Goal: Transaction & Acquisition: Download file/media

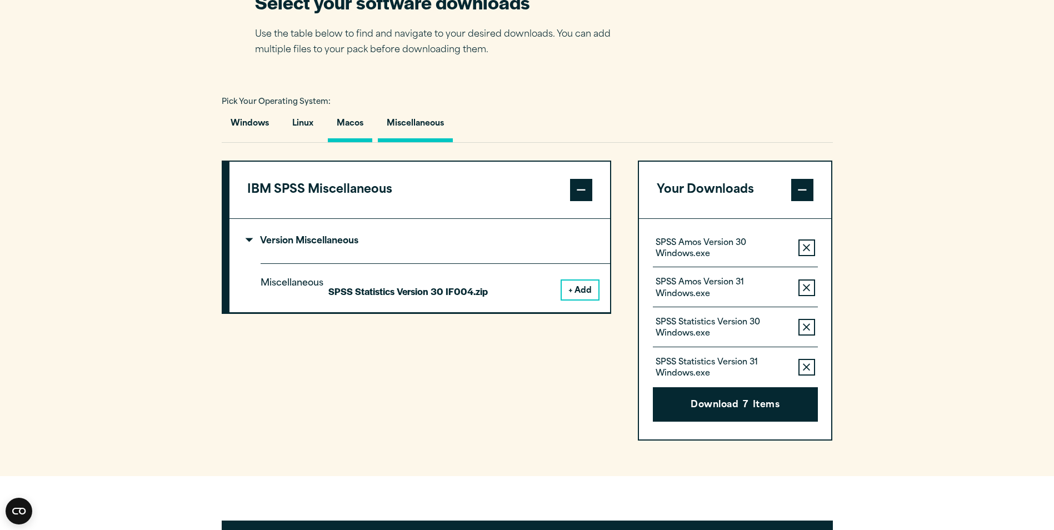
click at [352, 116] on button "Macos" at bounding box center [350, 127] width 44 height 32
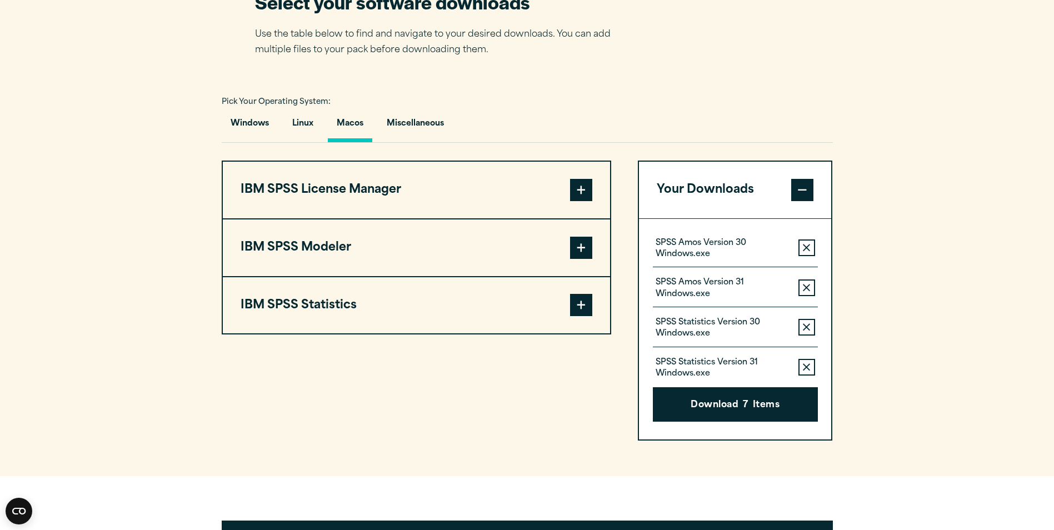
click at [341, 314] on button "IBM SPSS Statistics" at bounding box center [416, 305] width 387 height 57
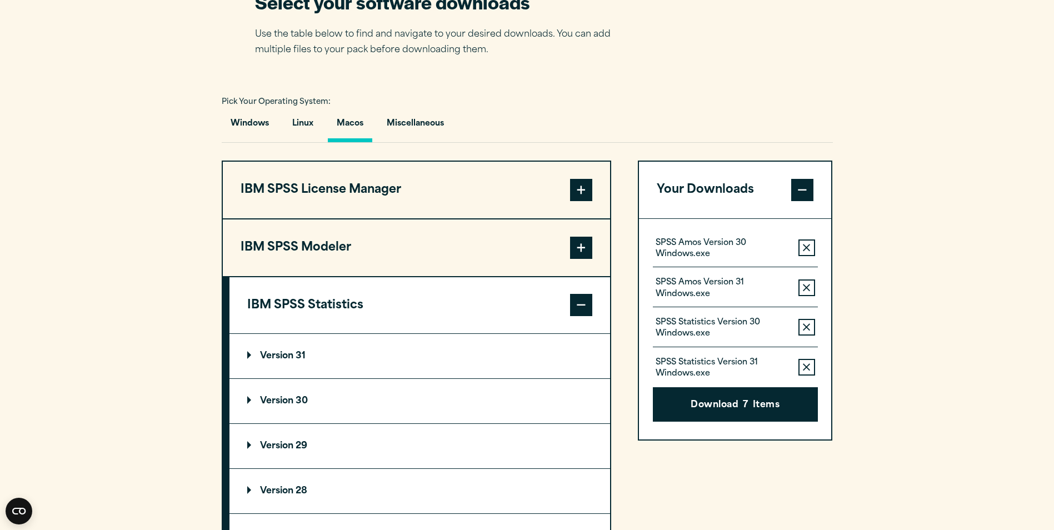
scroll to position [828, 0]
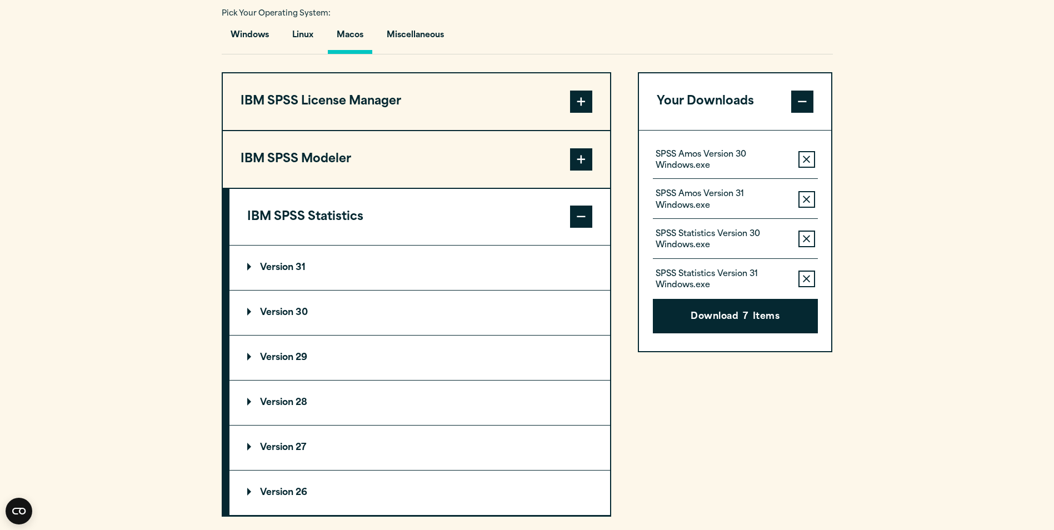
click at [250, 395] on summary "Version 28" at bounding box center [420, 403] width 381 height 44
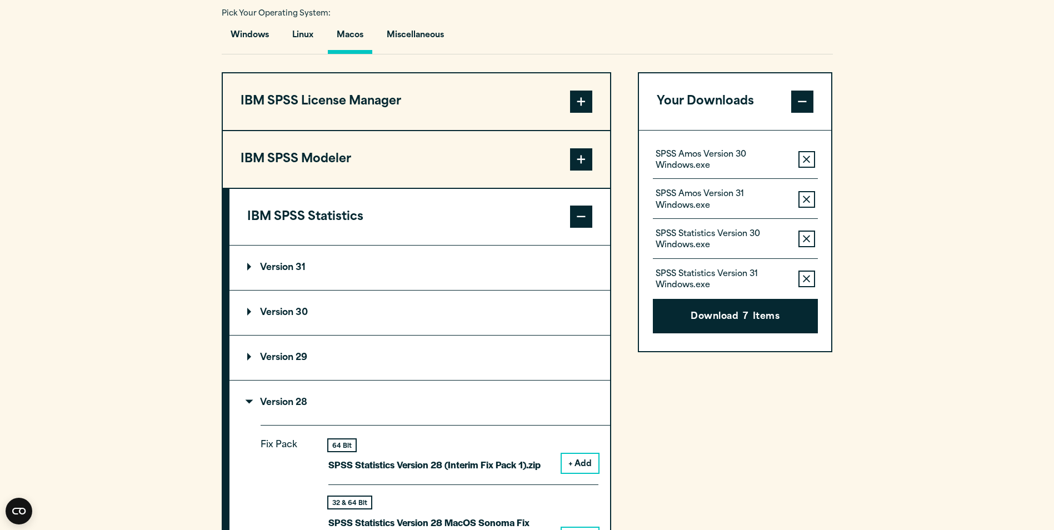
click at [256, 364] on summary "Version 29" at bounding box center [420, 358] width 381 height 44
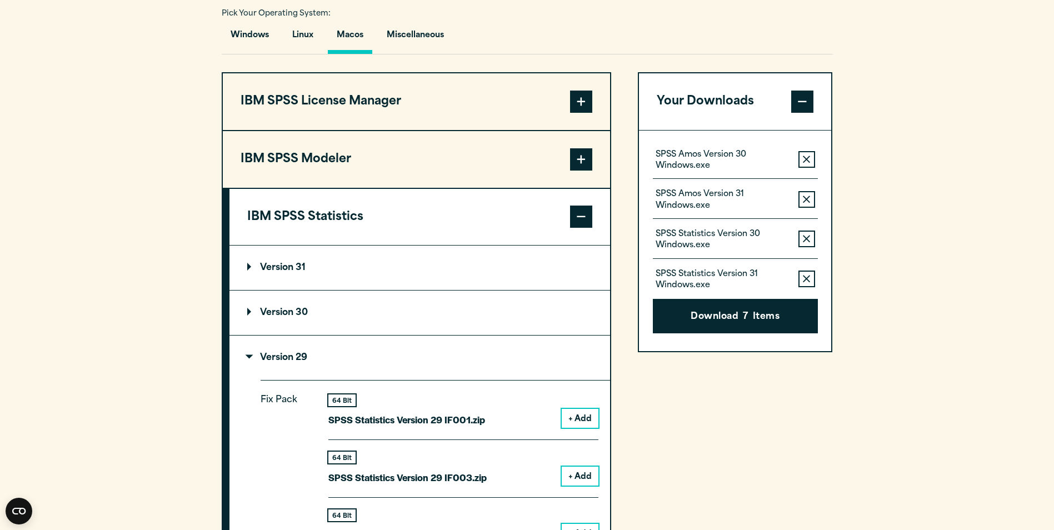
click at [273, 290] on summary "Version 31" at bounding box center [420, 268] width 381 height 44
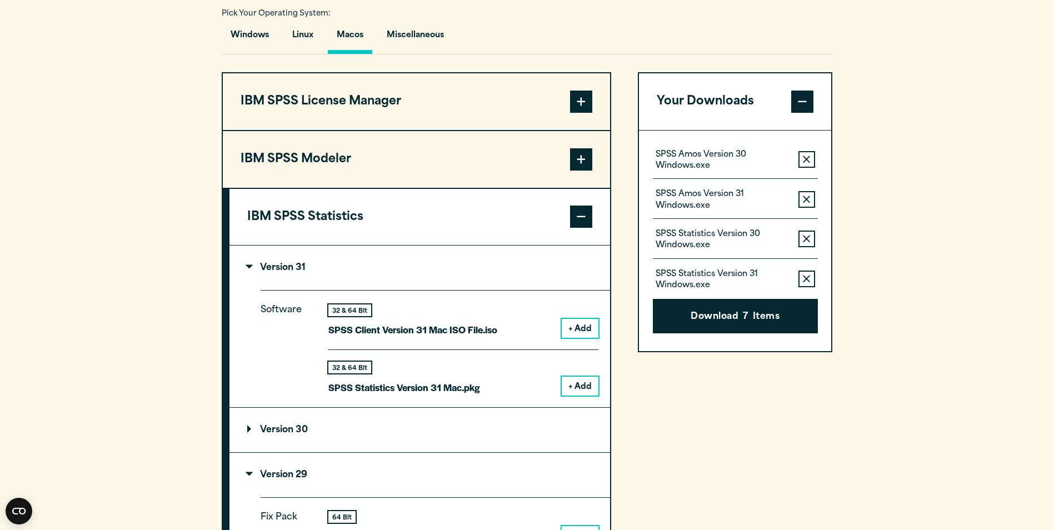
click at [270, 274] on summary "Version 31" at bounding box center [420, 268] width 381 height 44
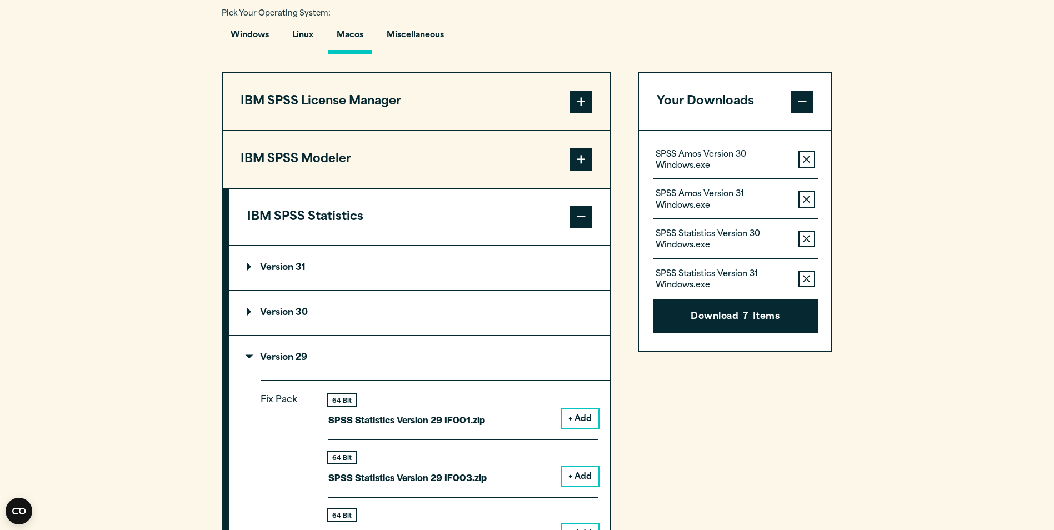
click at [270, 274] on summary "Version 31" at bounding box center [420, 268] width 381 height 44
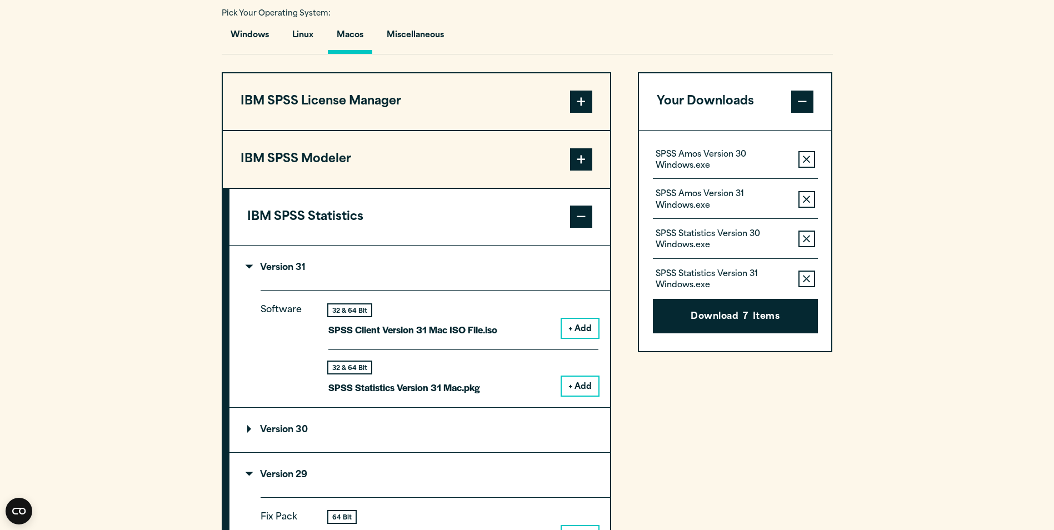
click at [250, 426] on p "Version 30" at bounding box center [277, 430] width 61 height 9
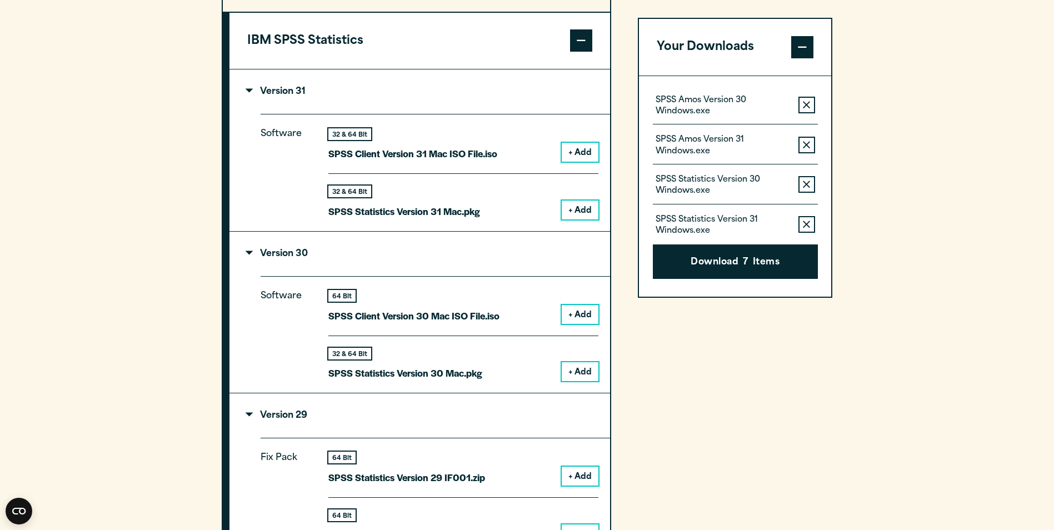
scroll to position [1005, 0]
click at [579, 209] on button "+ Add" at bounding box center [580, 209] width 37 height 19
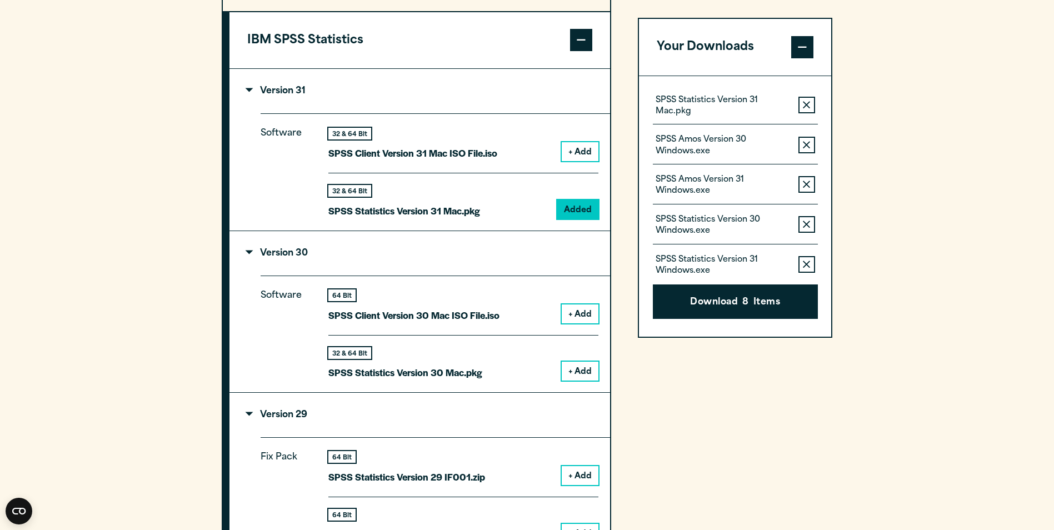
click at [806, 97] on button "Remove this item from your software download list" at bounding box center [807, 105] width 17 height 17
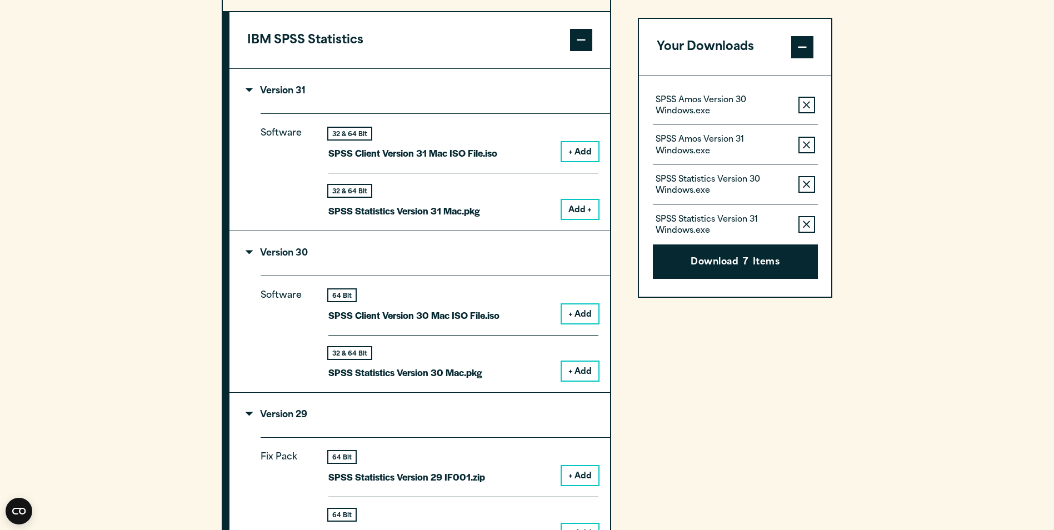
click at [806, 97] on button "Remove this item from your software download list" at bounding box center [807, 105] width 17 height 17
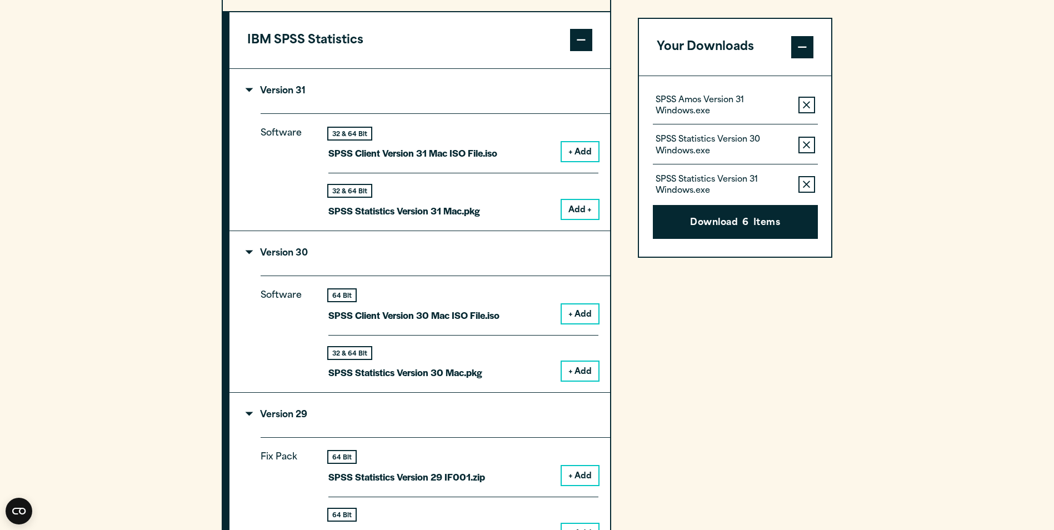
click at [806, 97] on button "Remove this item from your software download list" at bounding box center [807, 105] width 17 height 17
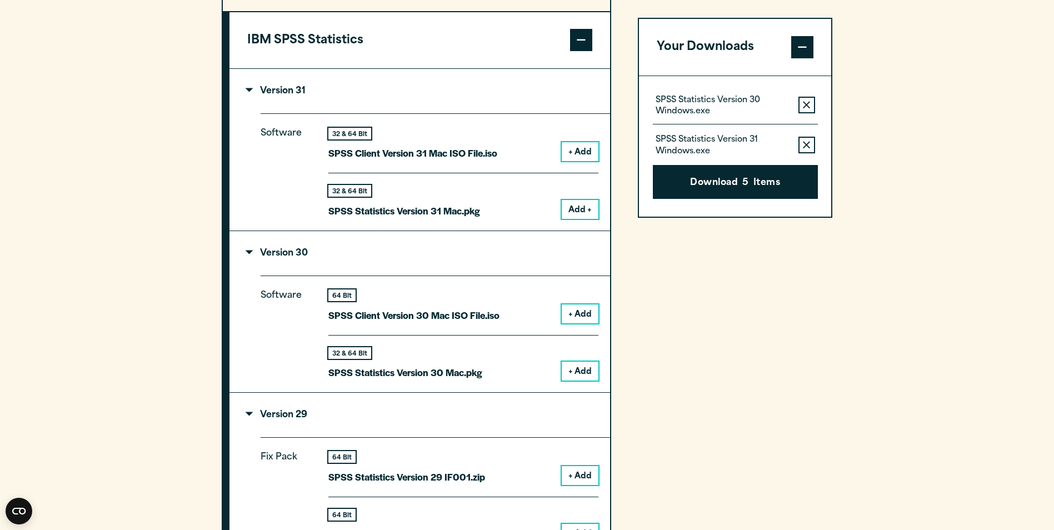
click at [806, 97] on button "Remove this item from your software download list" at bounding box center [807, 105] width 17 height 17
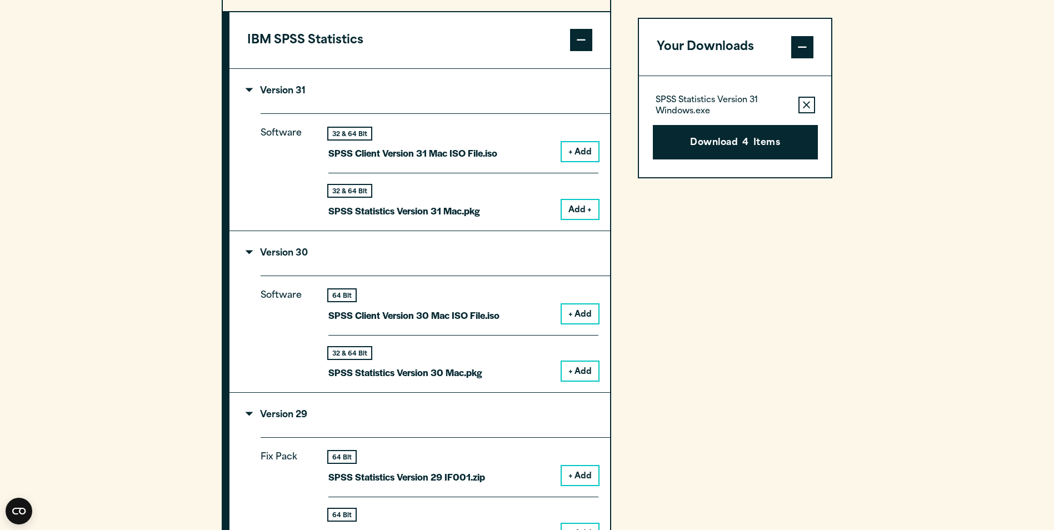
click at [806, 97] on button "Remove this item from your software download list" at bounding box center [807, 105] width 17 height 17
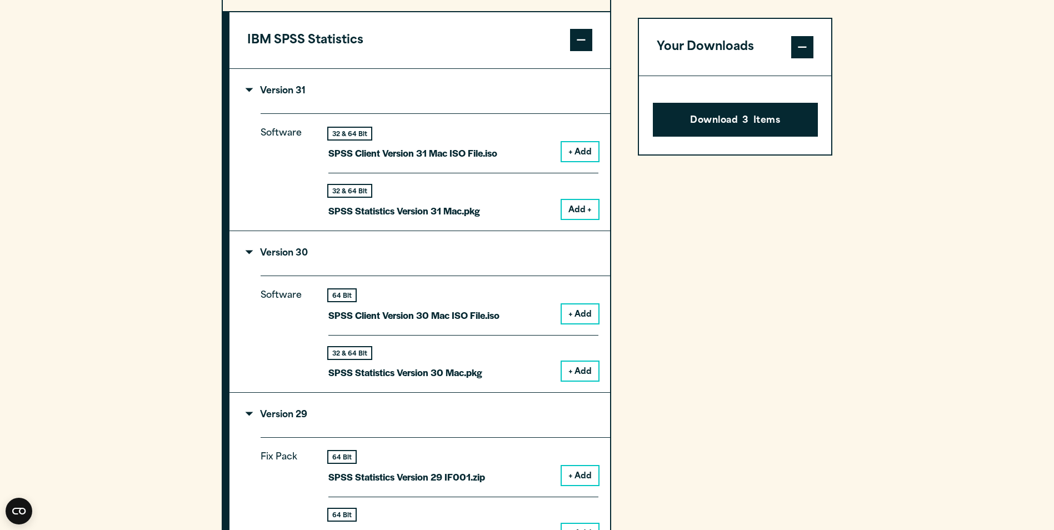
click at [587, 365] on button "+ Add" at bounding box center [580, 371] width 37 height 19
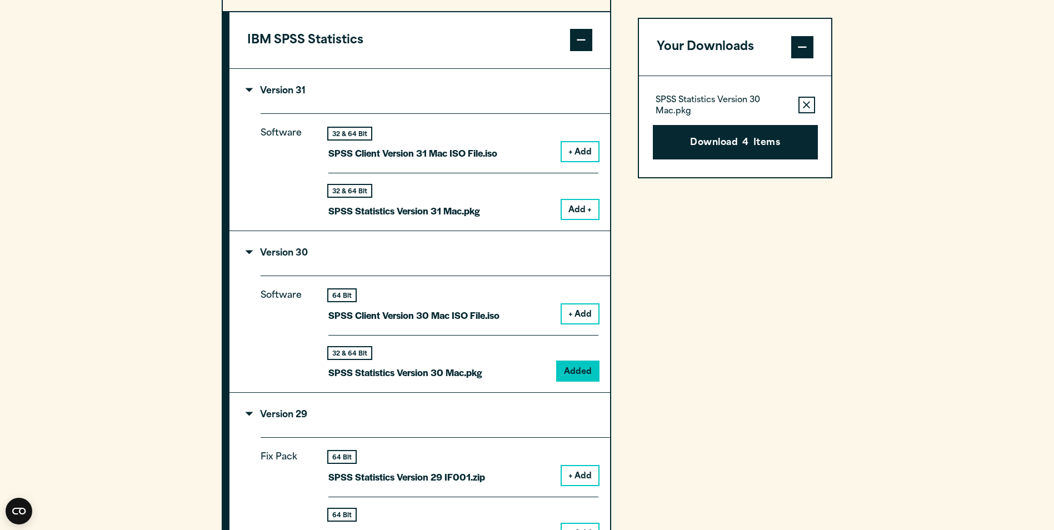
click at [585, 205] on button "Add +" at bounding box center [580, 209] width 37 height 19
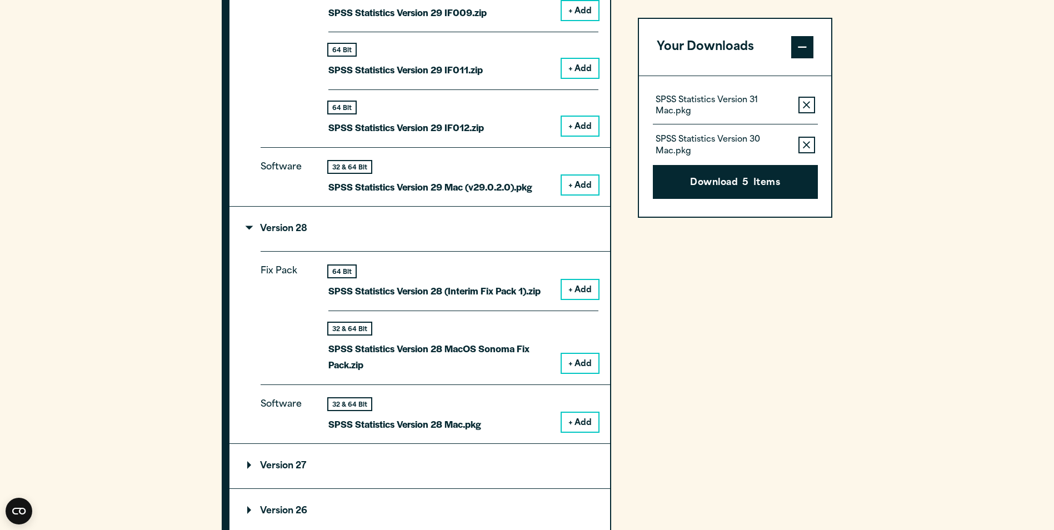
scroll to position [1816, 0]
click at [586, 422] on button "+ Add" at bounding box center [580, 421] width 37 height 19
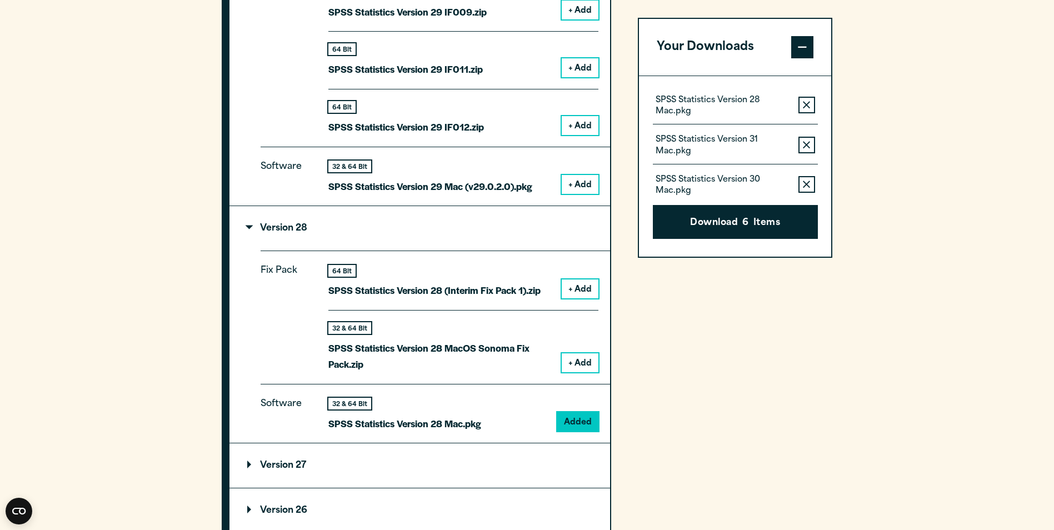
click at [565, 181] on button "+ Add" at bounding box center [580, 184] width 37 height 19
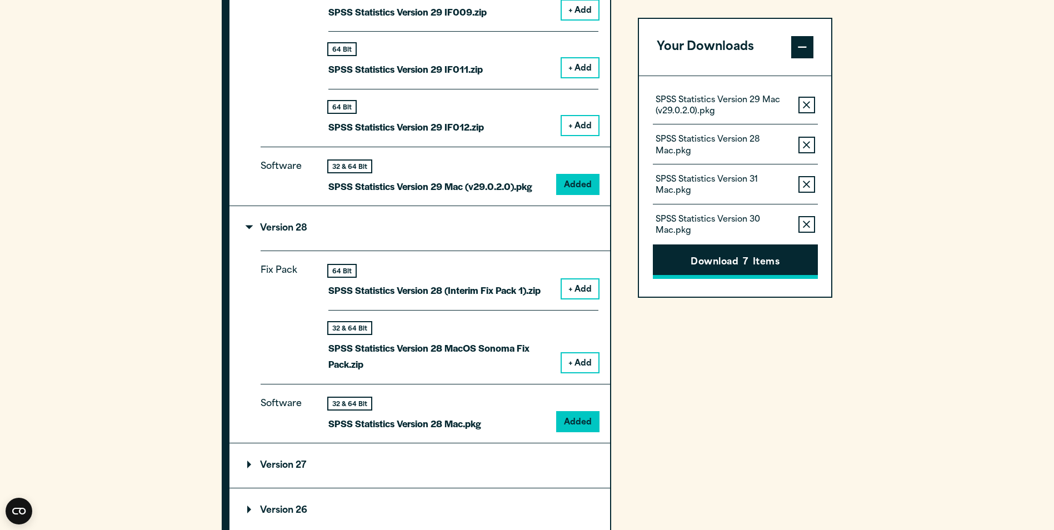
click at [724, 269] on button "Download 7 Items" at bounding box center [735, 262] width 165 height 34
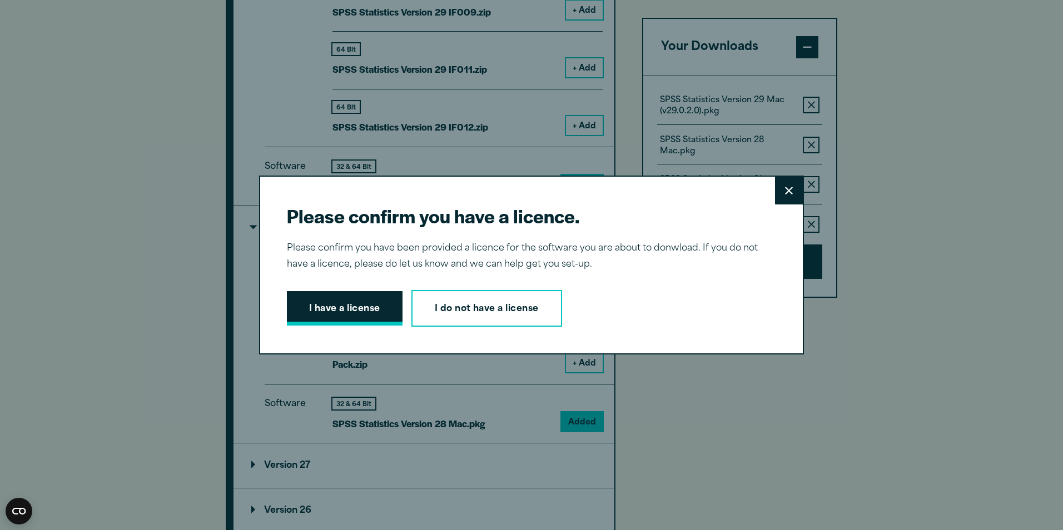
click at [337, 321] on button "I have a license" at bounding box center [345, 308] width 116 height 34
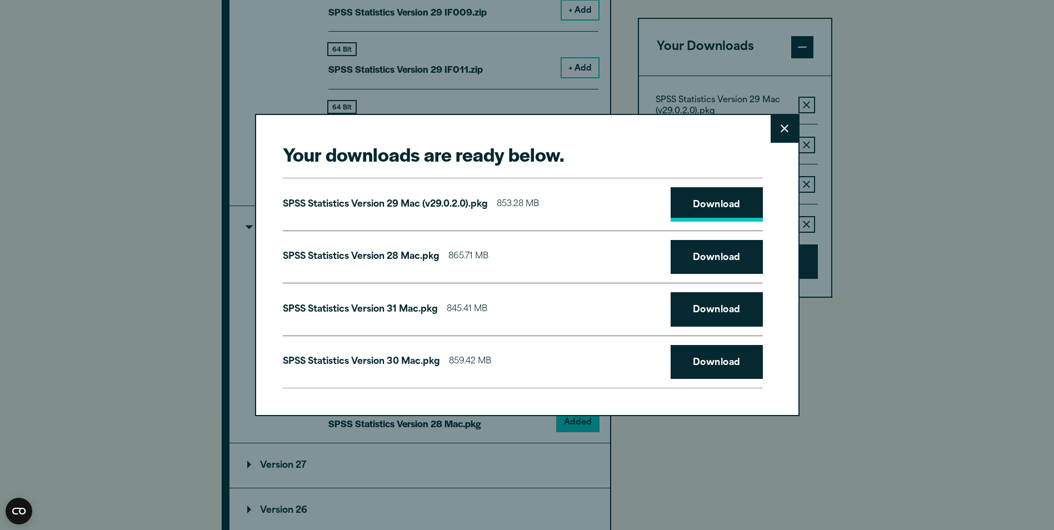
click at [702, 200] on link "Download" at bounding box center [717, 204] width 92 height 34
click at [718, 261] on link "Download" at bounding box center [717, 257] width 92 height 34
click at [714, 307] on link "Download" at bounding box center [717, 309] width 92 height 34
click at [716, 362] on link "Download" at bounding box center [717, 362] width 92 height 34
click at [768, 124] on div "Your downloads are ready below. Close SPSS Statistics Version 29 Mac (v29.0.2.0…" at bounding box center [527, 265] width 545 height 303
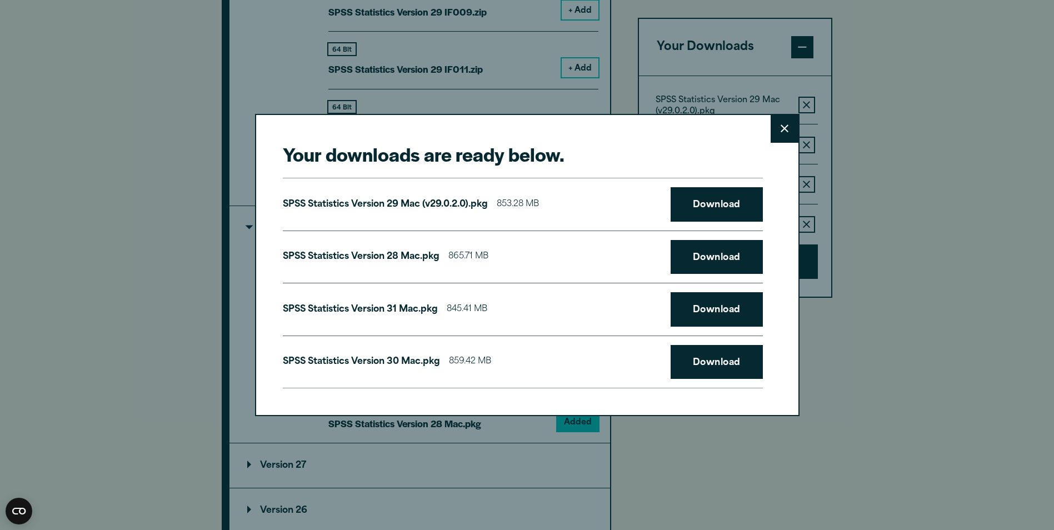
click at [775, 130] on button "Close" at bounding box center [785, 129] width 28 height 28
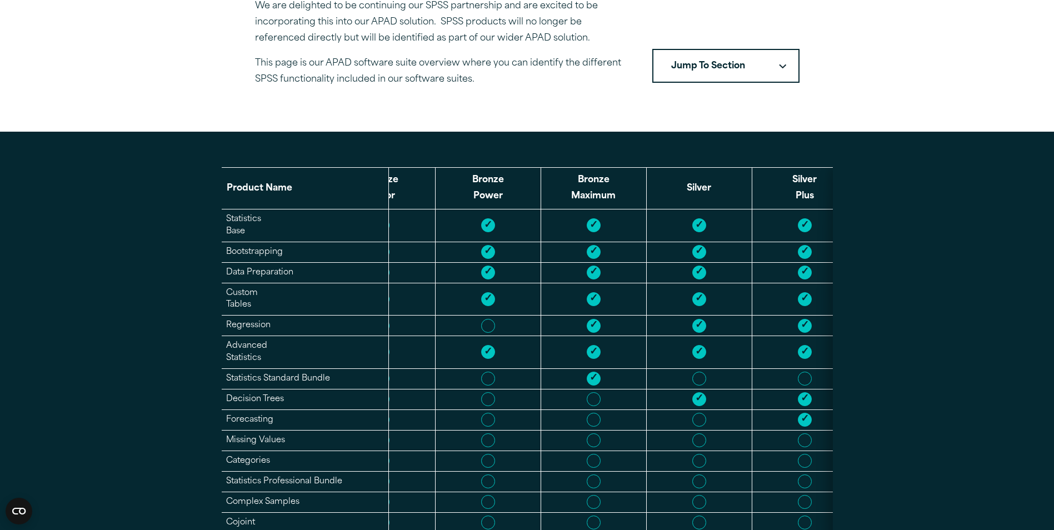
scroll to position [0, 323]
